Goal: Transaction & Acquisition: Purchase product/service

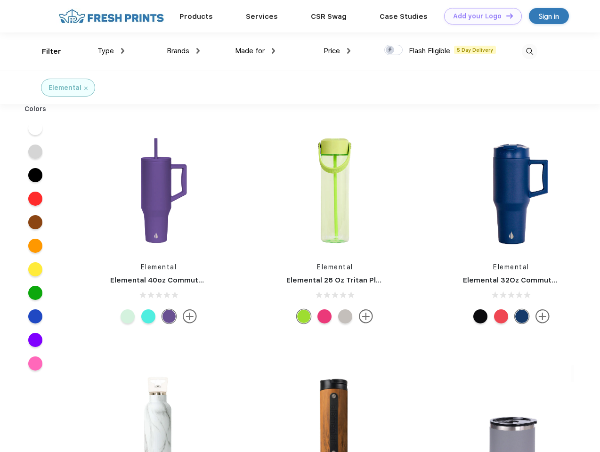
scroll to position [0, 0]
click at [480, 16] on link "Add your Logo Design Tool" at bounding box center [483, 16] width 78 height 16
click at [0, 0] on div "Design Tool" at bounding box center [0, 0] width 0 height 0
click at [505, 16] on link "Add your Logo Design Tool" at bounding box center [483, 16] width 78 height 16
click at [45, 51] on div "Filter" at bounding box center [51, 51] width 19 height 11
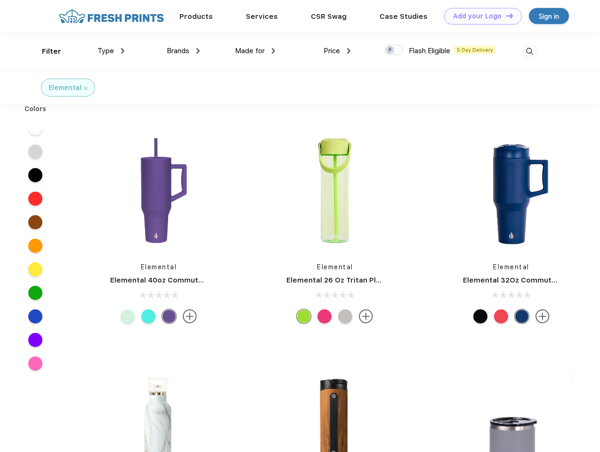
click at [111, 51] on span "Type" at bounding box center [106, 51] width 16 height 8
click at [183, 51] on span "Brands" at bounding box center [178, 51] width 23 height 8
click at [255, 51] on span "Made for" at bounding box center [250, 51] width 30 height 8
click at [337, 51] on span "Price" at bounding box center [332, 51] width 16 height 8
click at [394, 50] on div at bounding box center [393, 50] width 18 height 10
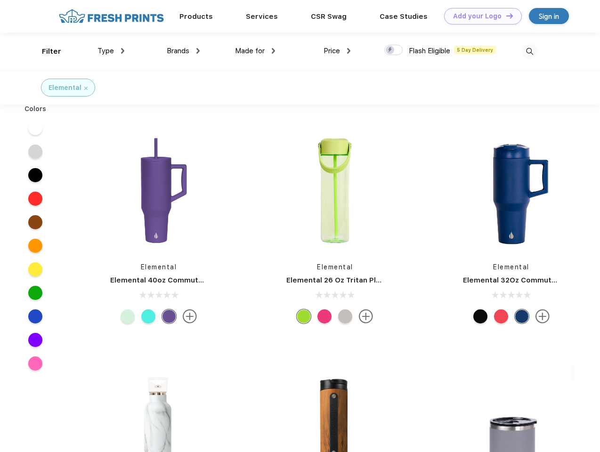
click at [391, 50] on input "checkbox" at bounding box center [387, 47] width 6 height 6
click at [529, 51] on img at bounding box center [530, 52] width 16 height 16
